Goal: Information Seeking & Learning: Learn about a topic

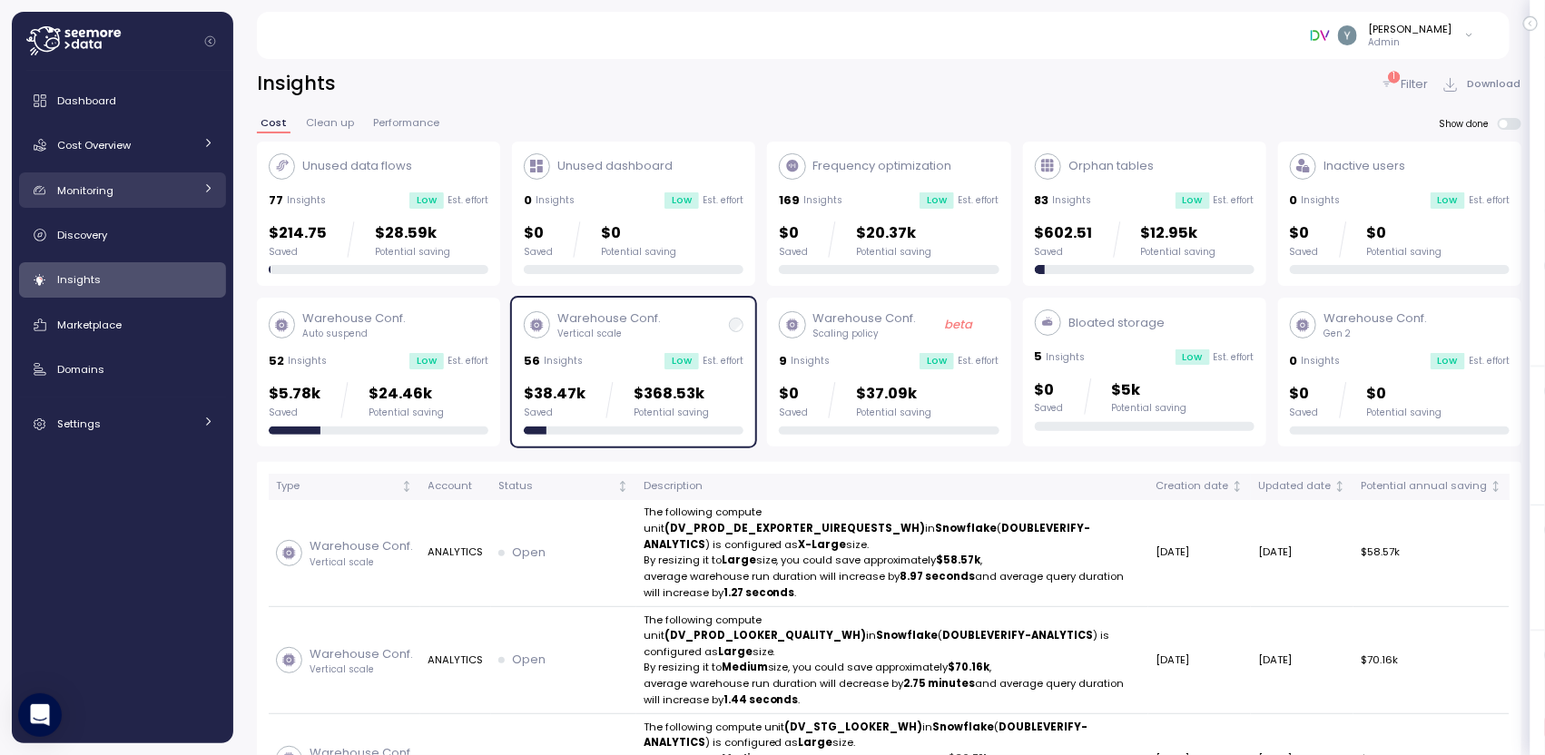
click at [120, 192] on div "Monitoring" at bounding box center [125, 191] width 136 height 18
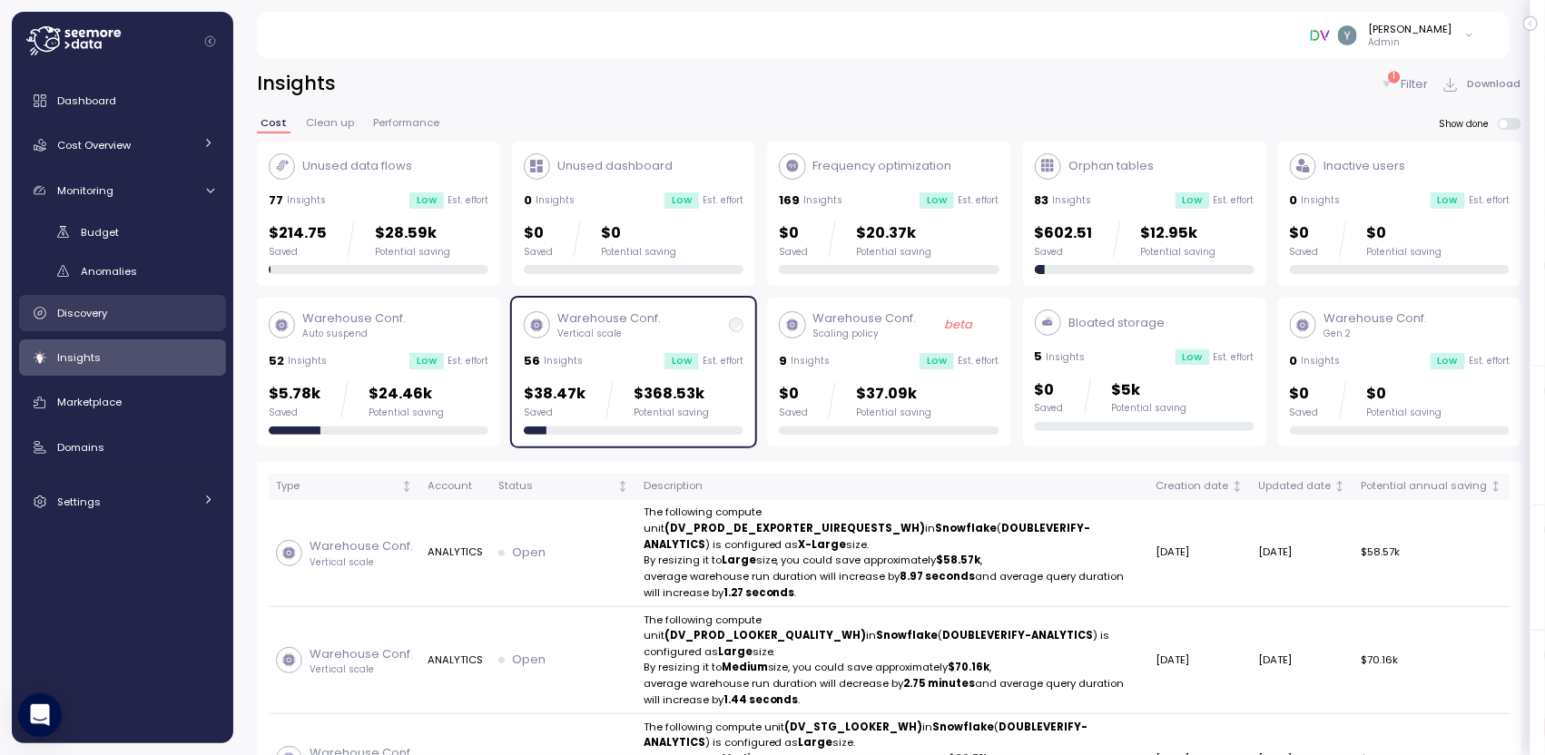
click at [89, 309] on span "Discovery" at bounding box center [82, 313] width 50 height 15
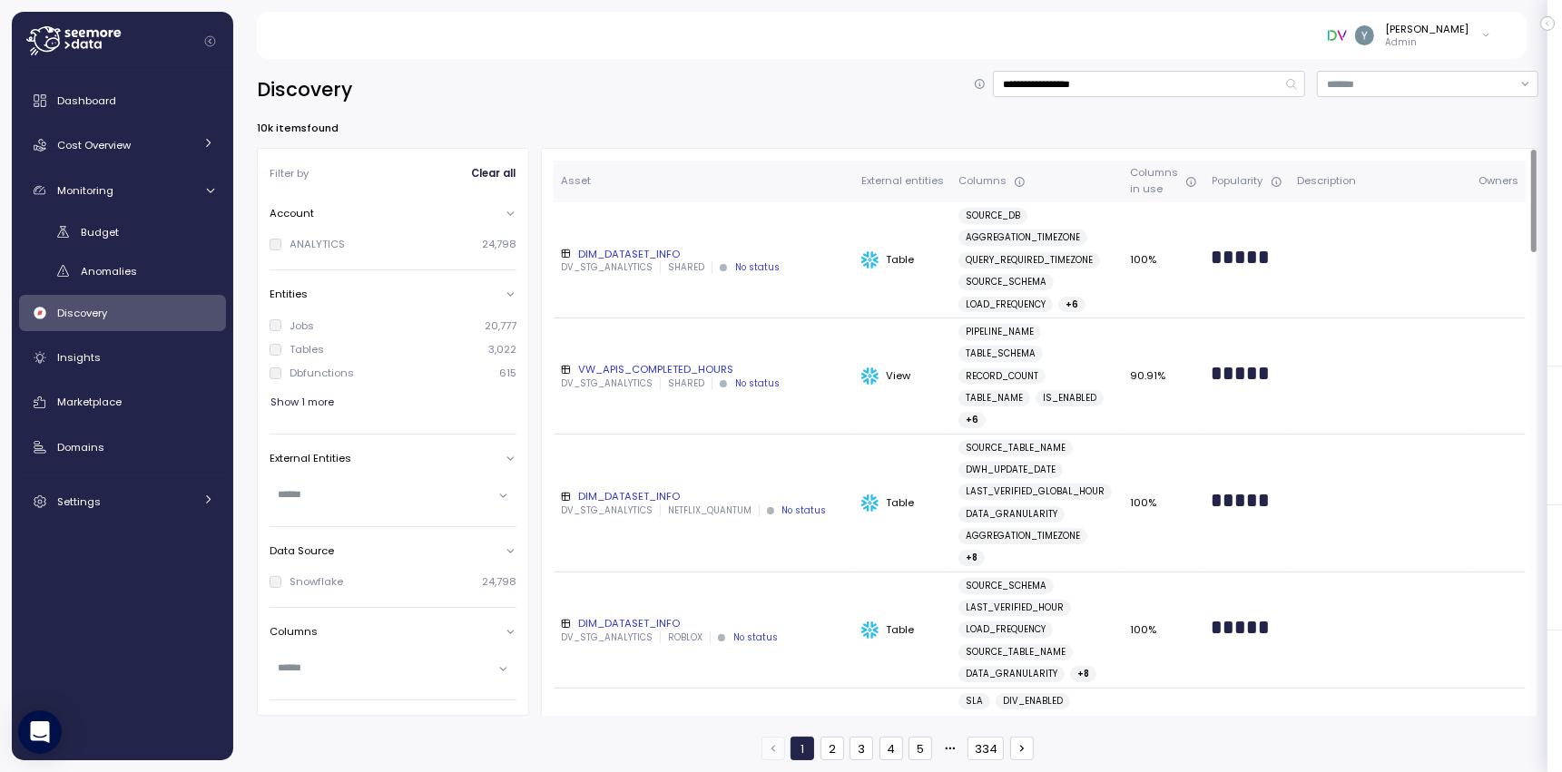
click at [632, 256] on div "DIM_DATASET_INFO" at bounding box center [704, 254] width 286 height 15
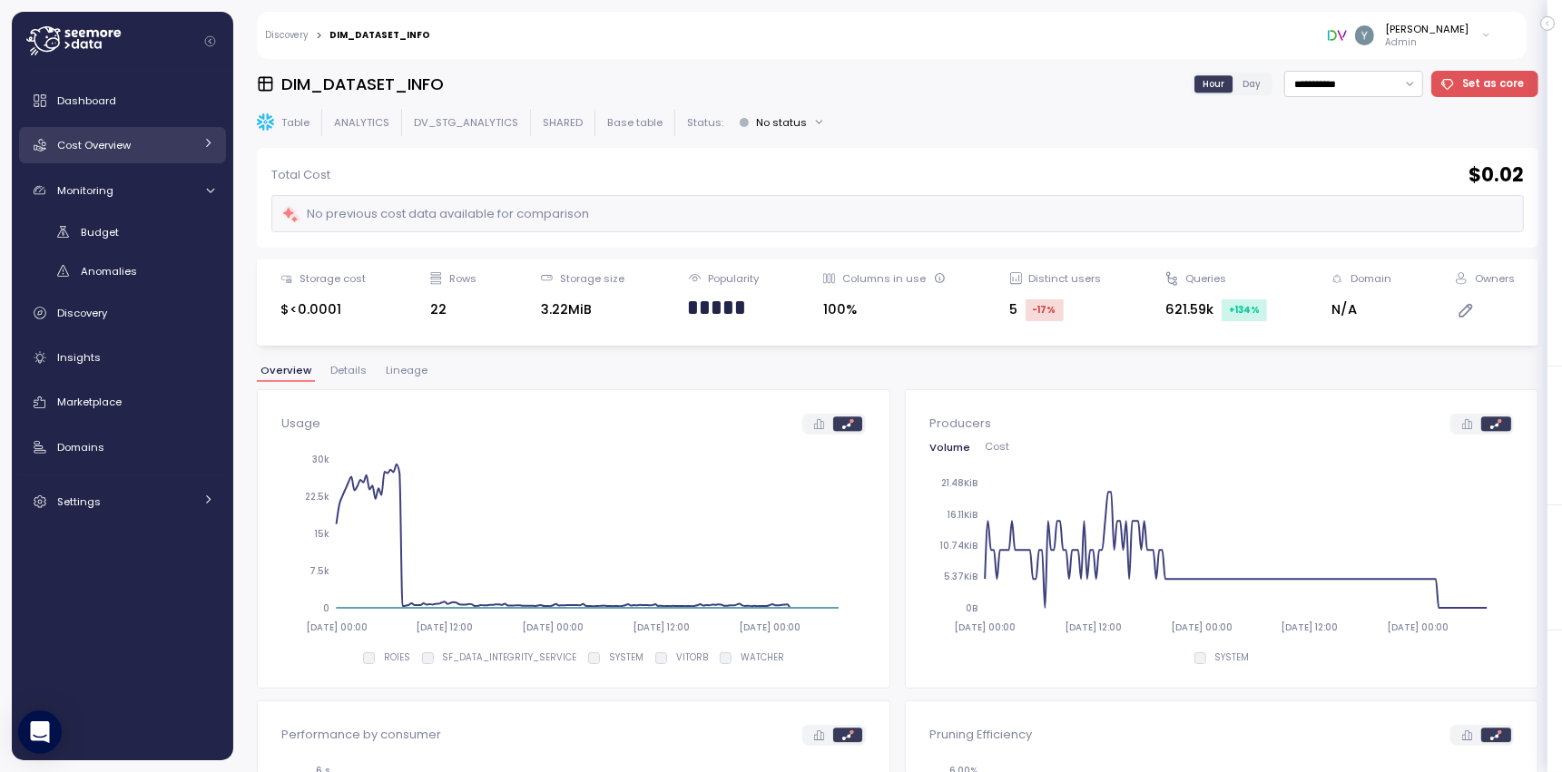
click at [181, 139] on div "Cost Overview" at bounding box center [125, 145] width 136 height 18
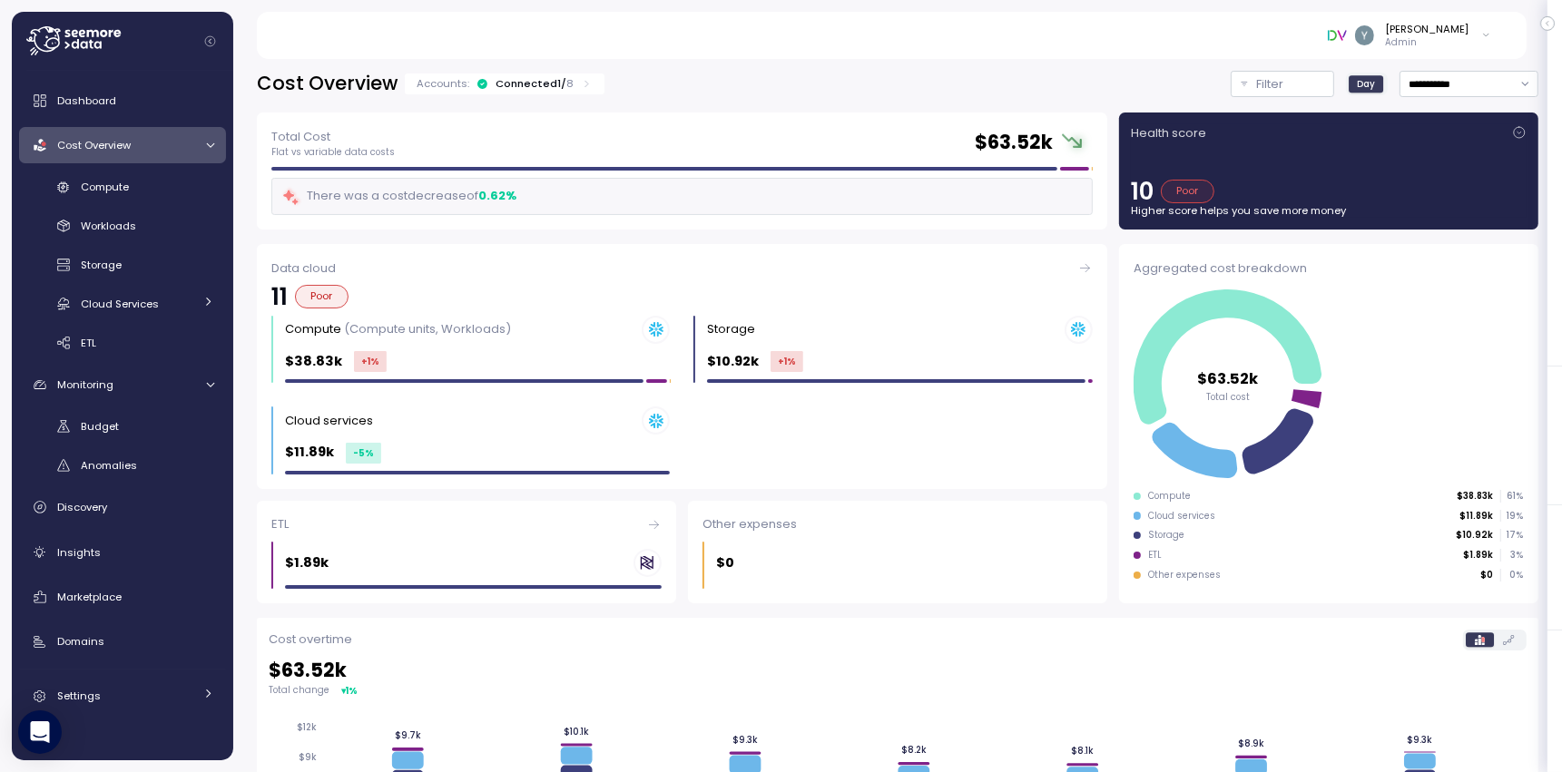
click at [1268, 180] on div "10 Poor" at bounding box center [1329, 192] width 396 height 24
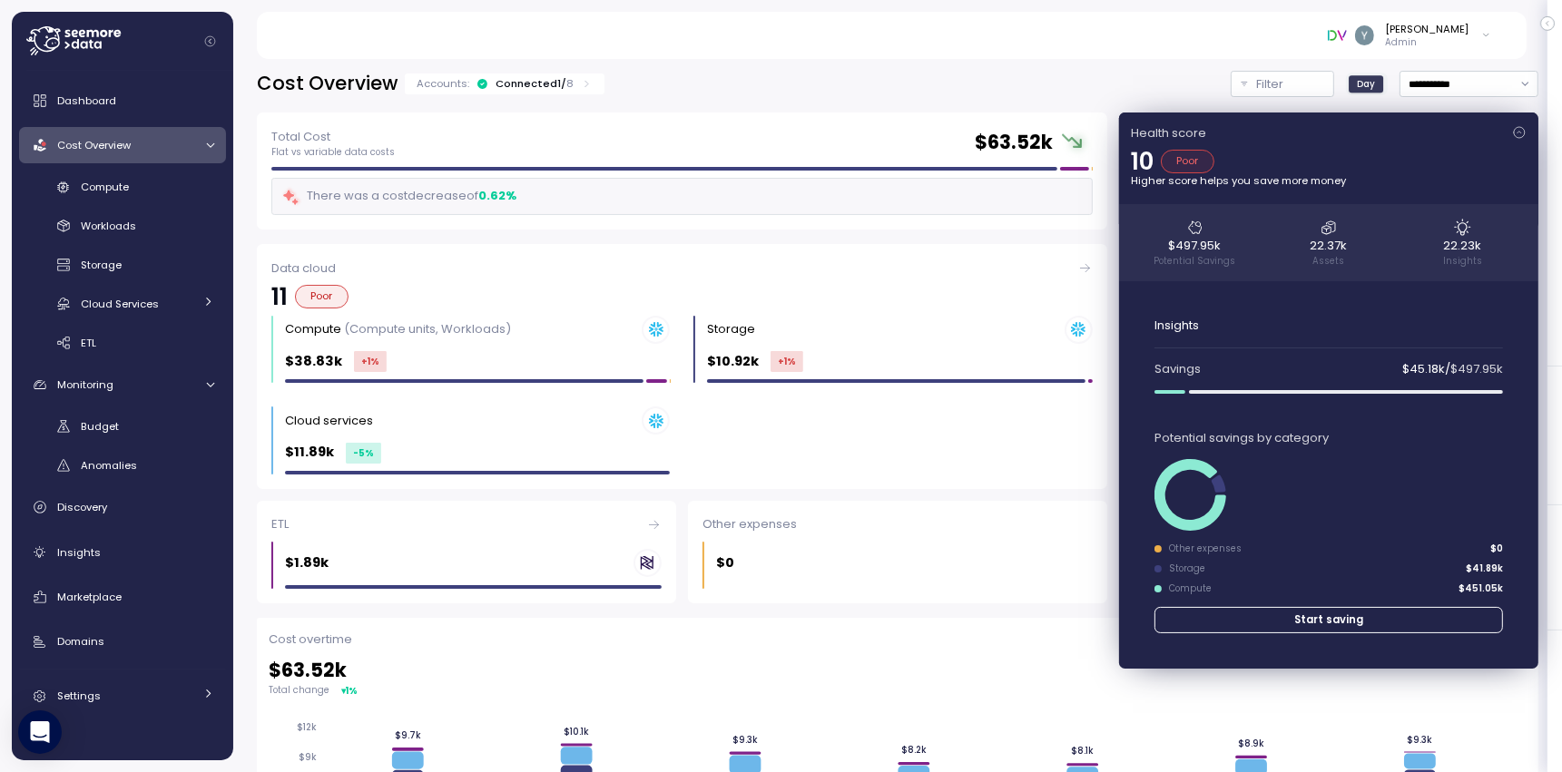
click at [1315, 130] on div "Health score" at bounding box center [1329, 133] width 396 height 18
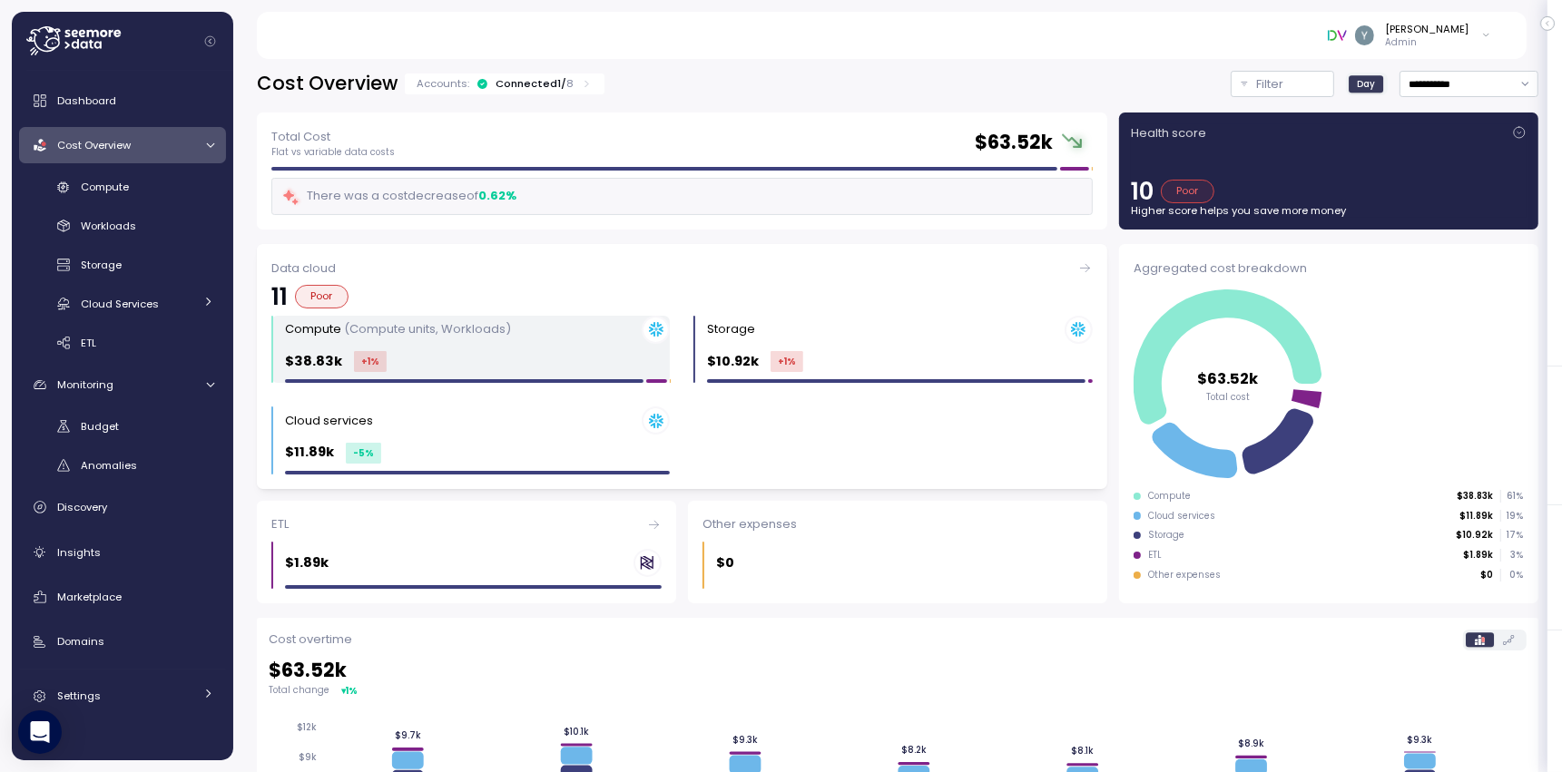
click at [434, 329] on p "(Compute units, Workloads)" at bounding box center [427, 328] width 167 height 17
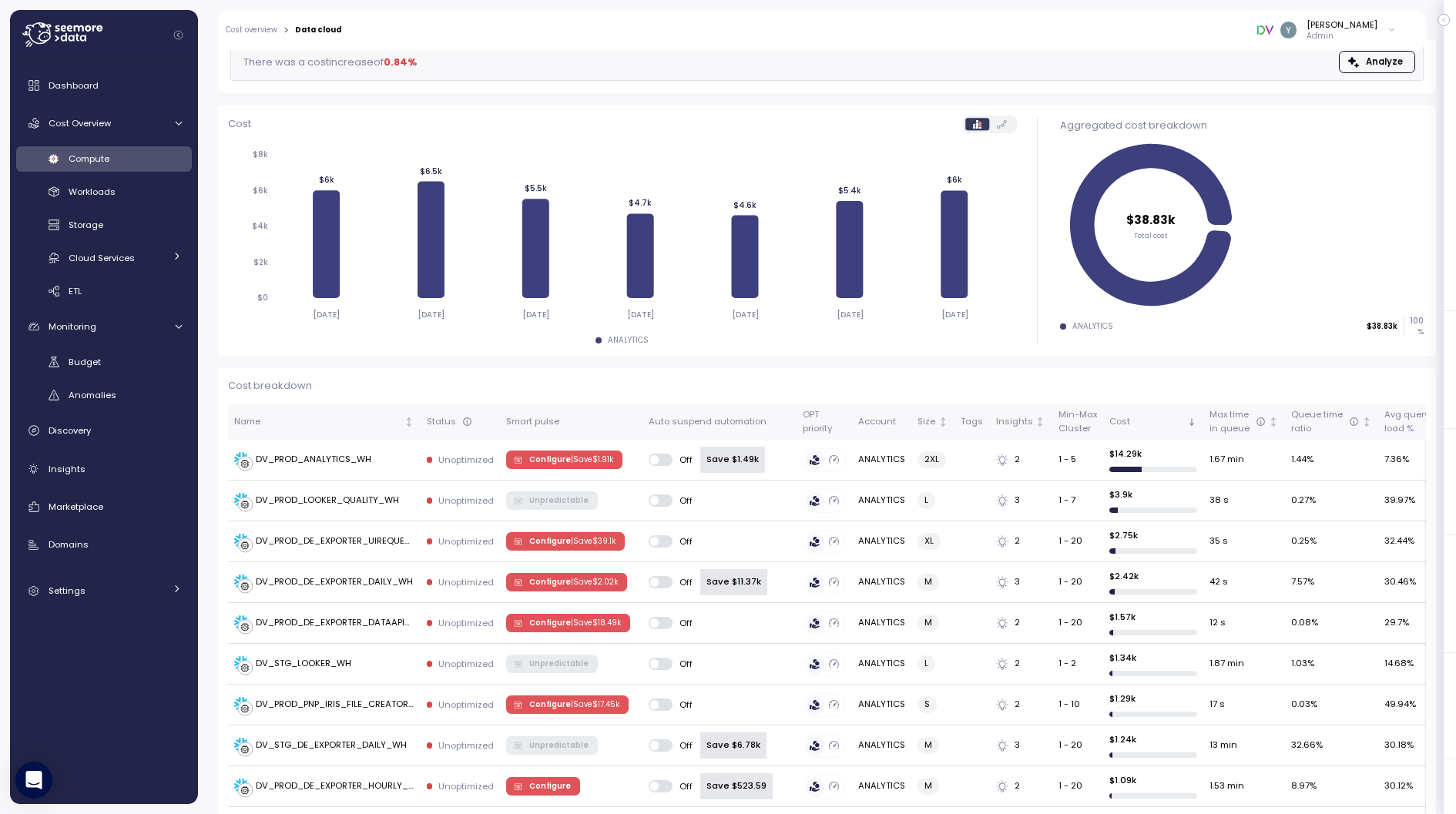
scroll to position [175, 0]
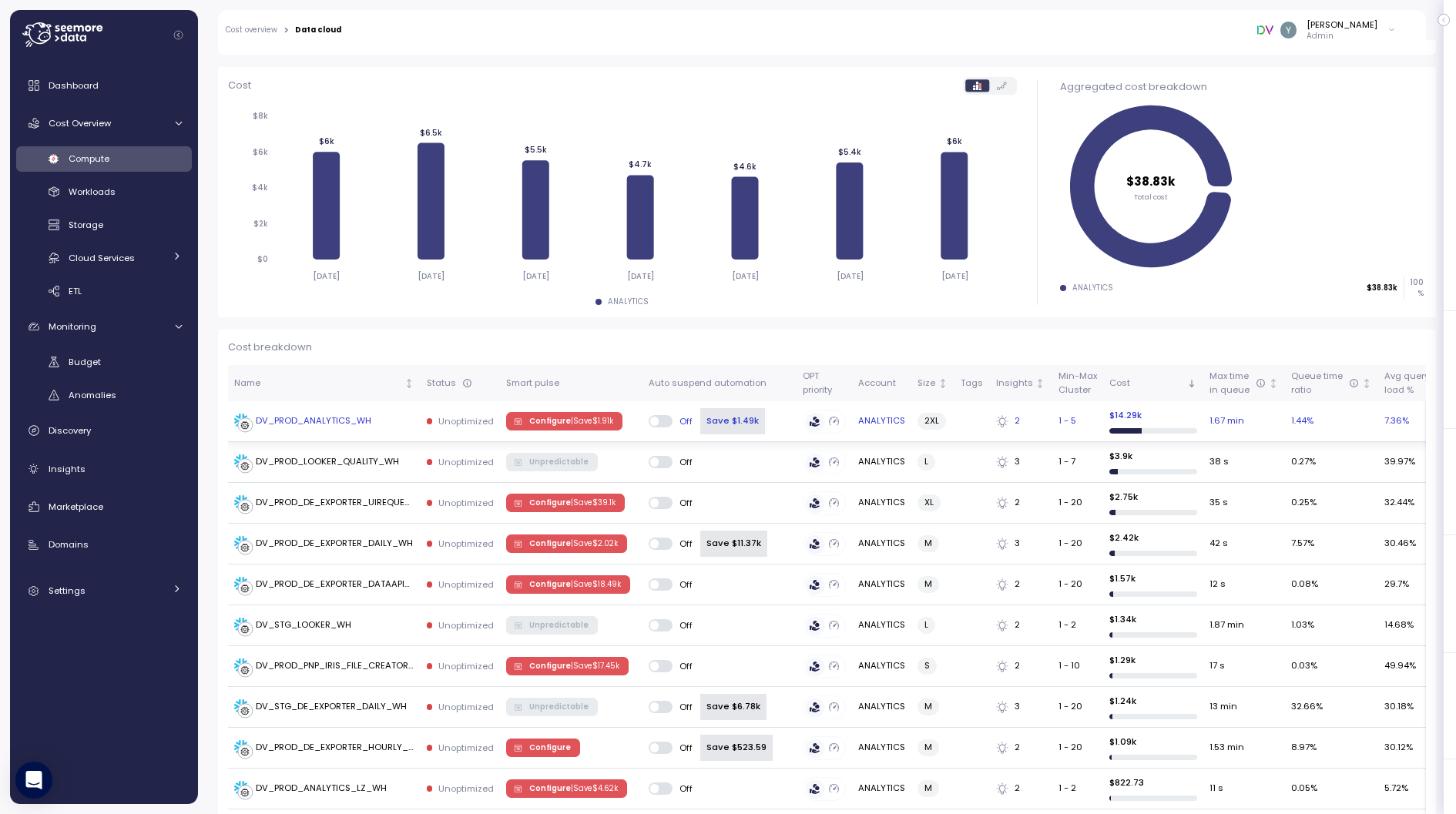
click at [323, 413] on div "DV_PROD_ANALYTICS_WH" at bounding box center [303, 421] width 138 height 15
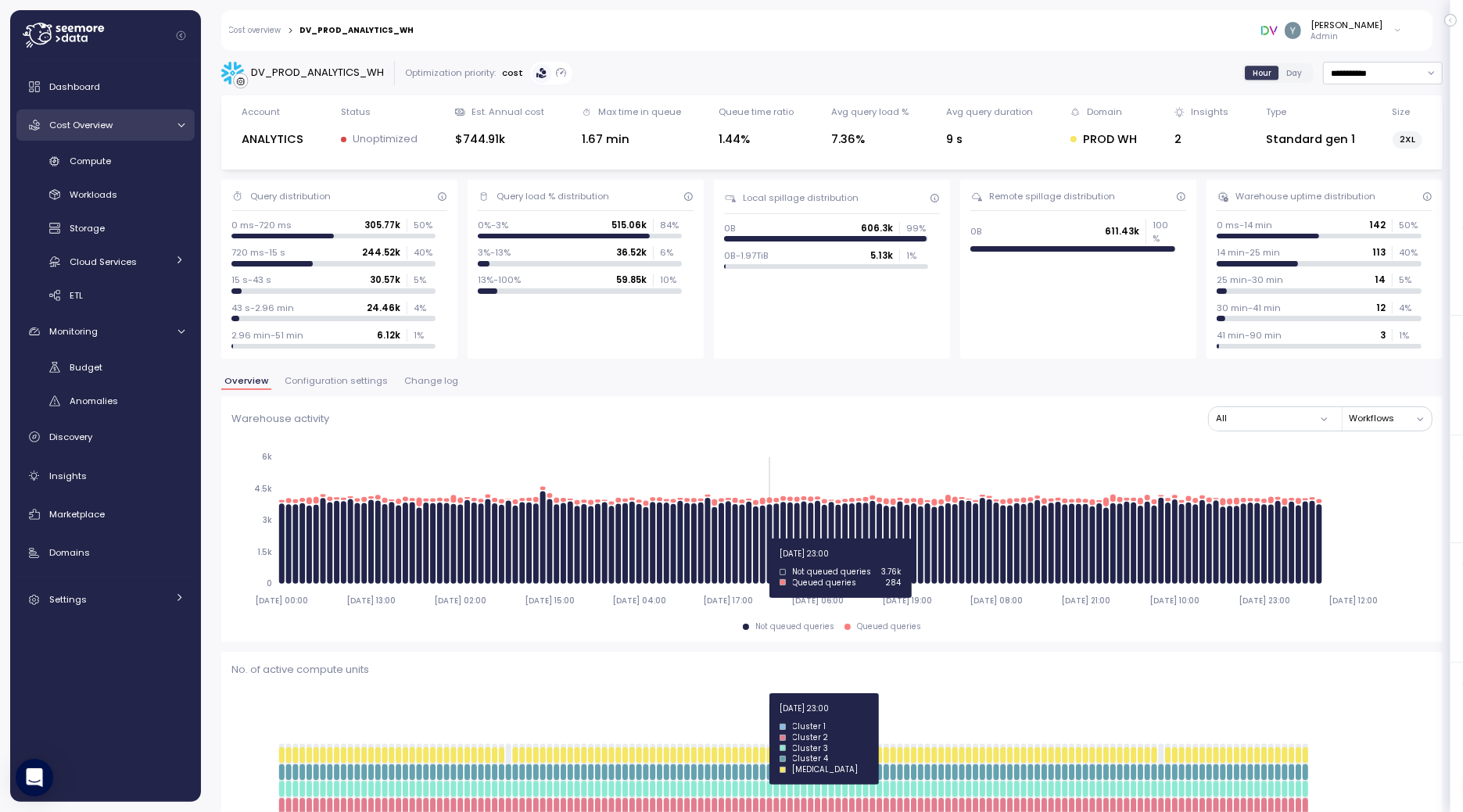
click at [103, 134] on link "Cost Overview" at bounding box center [105, 125] width 178 height 31
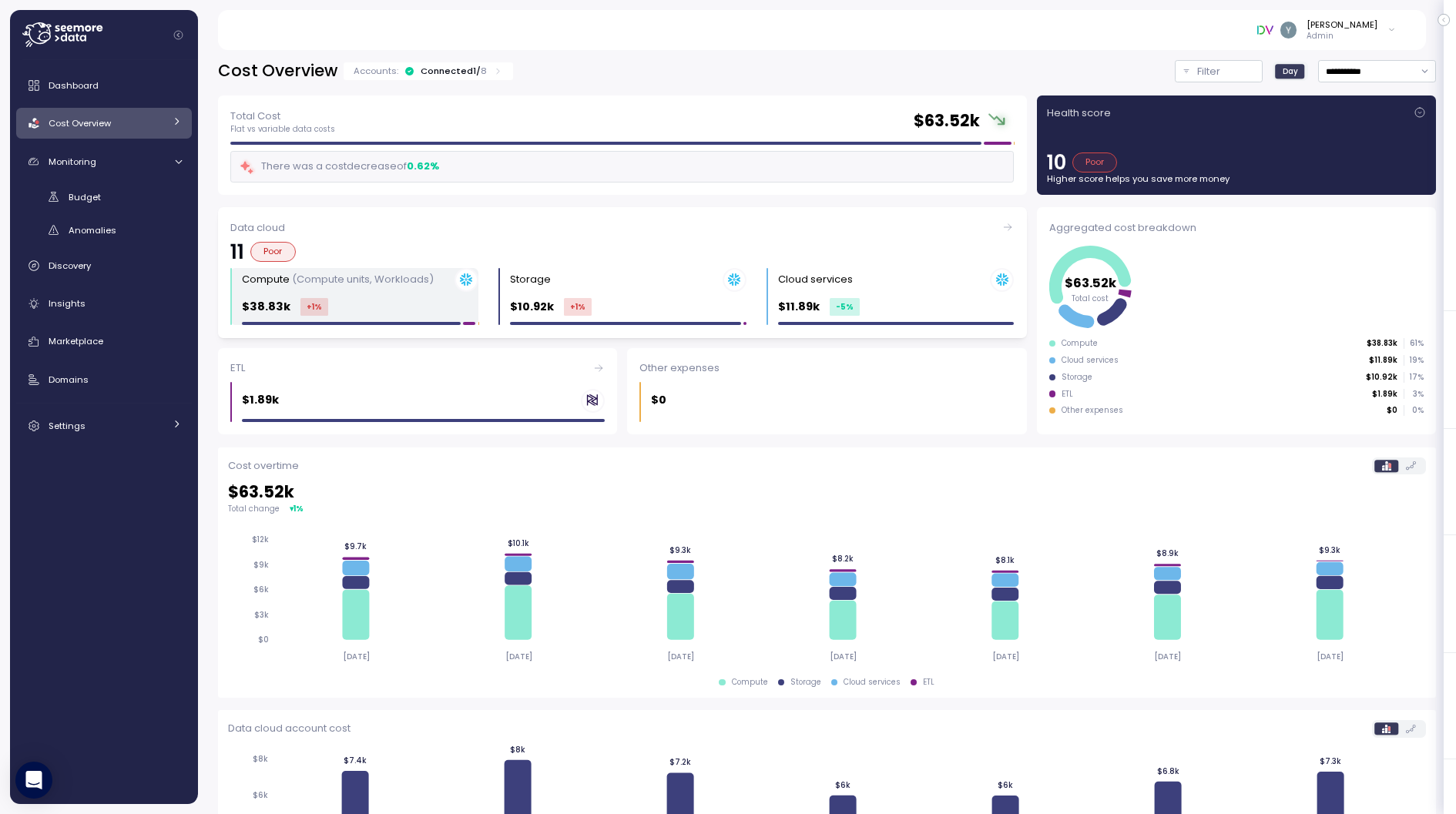
click at [354, 305] on div "$38.83k +1 %" at bounding box center [360, 306] width 237 height 18
